Goal: Information Seeking & Learning: Learn about a topic

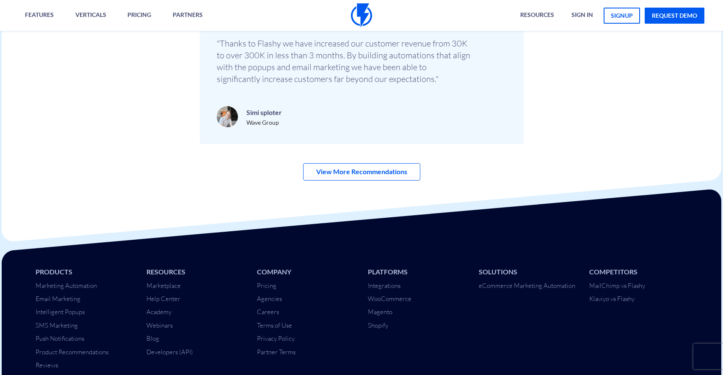
scroll to position [2988, 0]
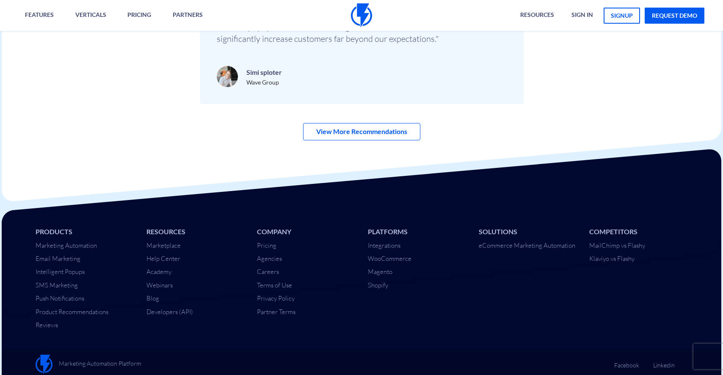
click at [162, 276] on ul "Resources Marketplace Help Center Academy Webinars Blog Developers (API)" at bounding box center [195, 271] width 98 height 89
click at [161, 275] on link "Academy" at bounding box center [158, 272] width 25 height 8
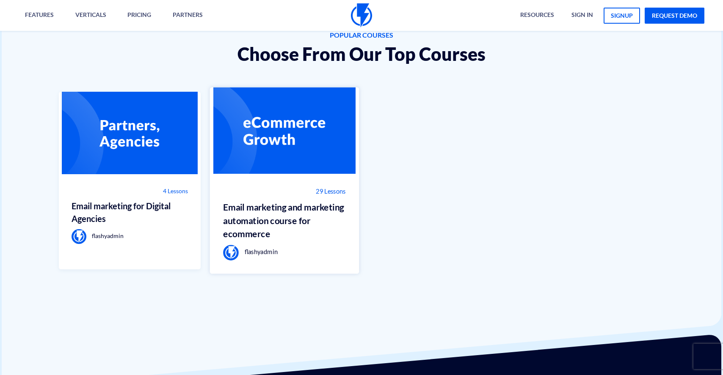
scroll to position [605, 0]
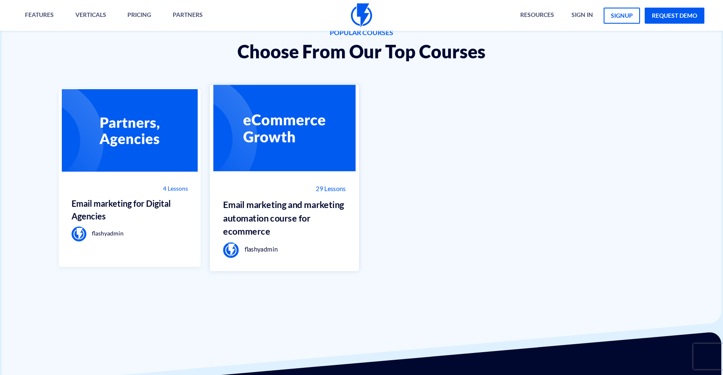
click at [286, 214] on h3 "Email marketing and marketing automation course for ecommerce" at bounding box center [284, 218] width 123 height 40
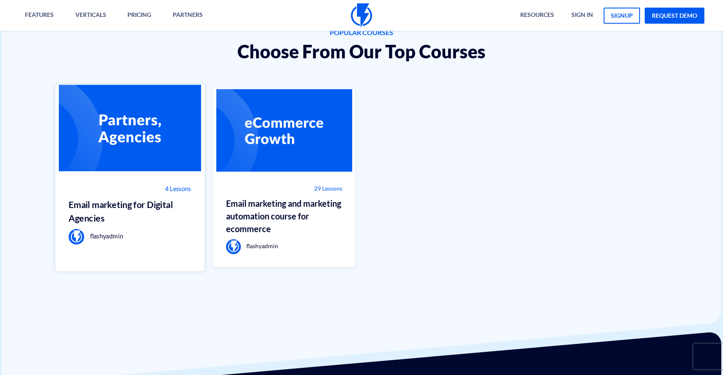
click at [109, 195] on div "4 Lessons Email marketing for Digital Agencies flashyadmin" at bounding box center [129, 214] width 149 height 87
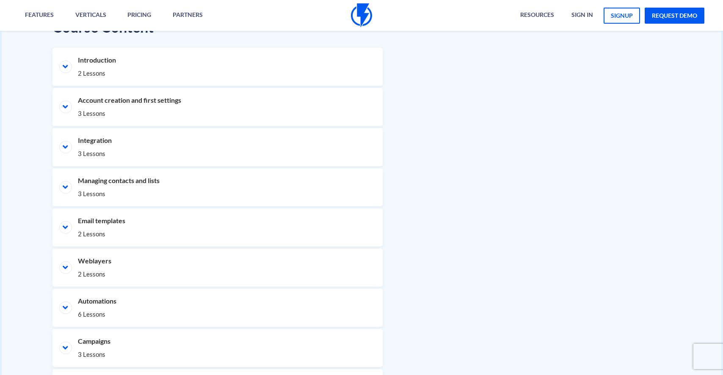
scroll to position [415, 0]
click at [66, 146] on li "Integration 3 Lessons" at bounding box center [217, 148] width 330 height 38
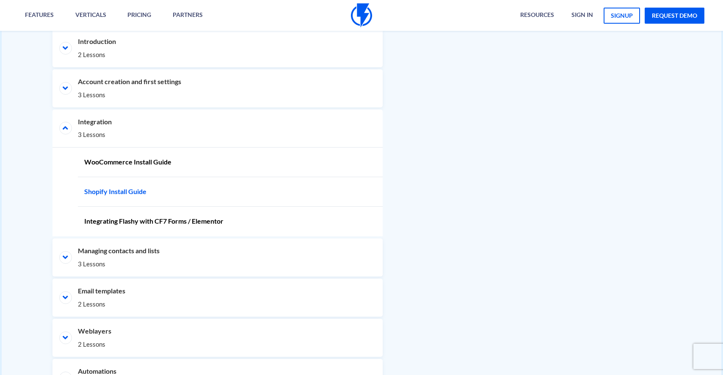
scroll to position [424, 0]
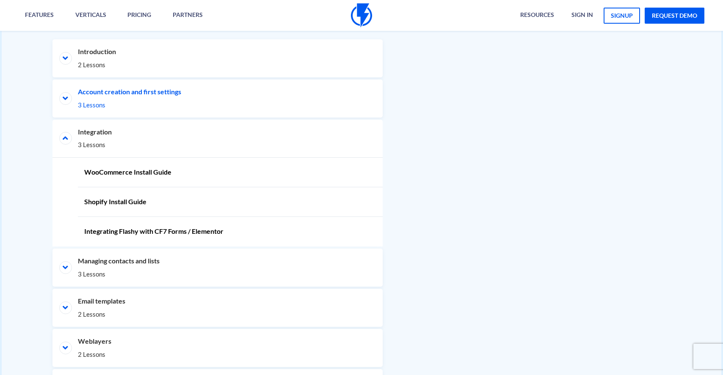
click at [65, 100] on li "Account creation and first settings 3 Lessons" at bounding box center [217, 99] width 330 height 38
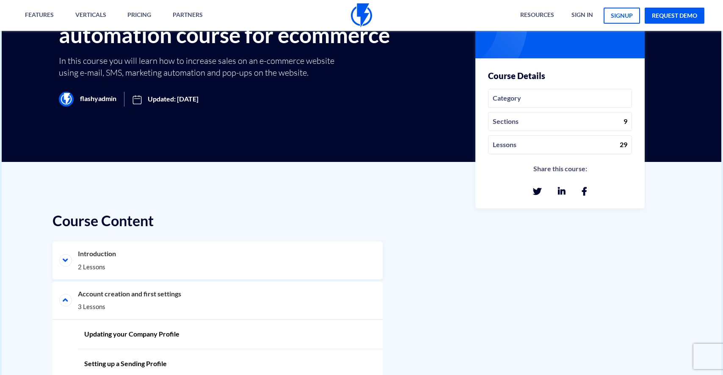
scroll to position [0, 0]
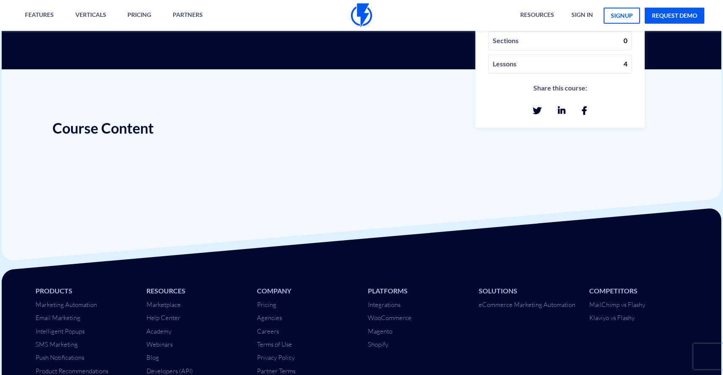
scroll to position [365, 0]
